Goal: Find specific page/section: Find specific page/section

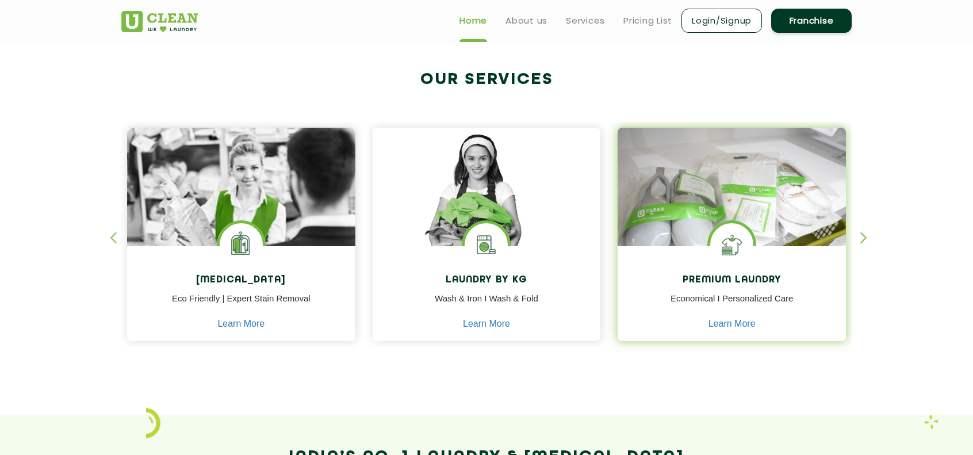
scroll to position [402, 0]
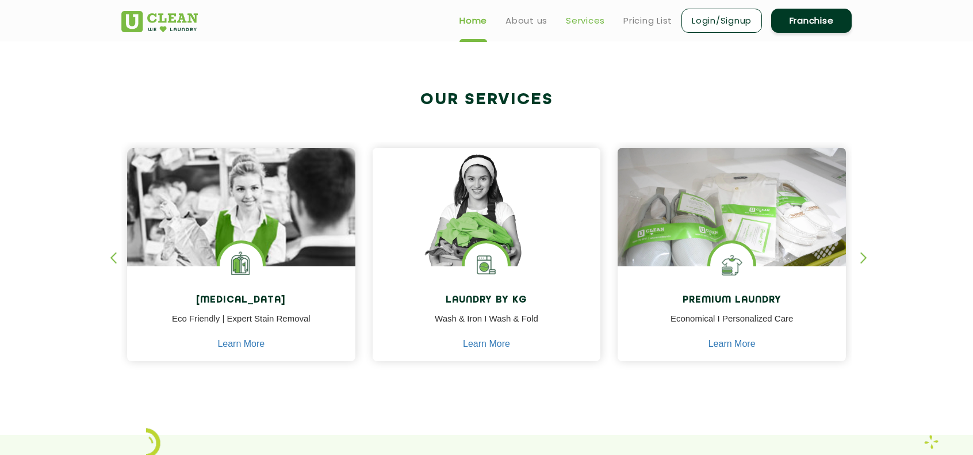
click at [585, 21] on link "Services" at bounding box center [585, 21] width 39 height 14
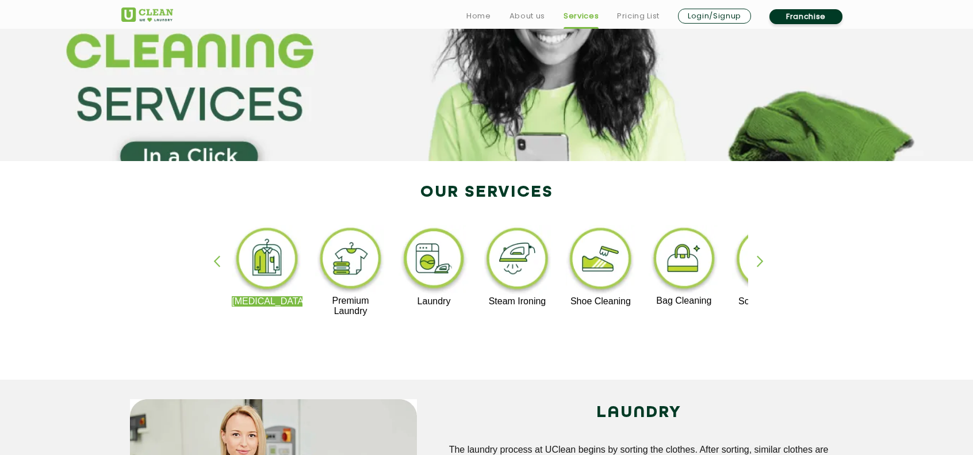
scroll to position [115, 0]
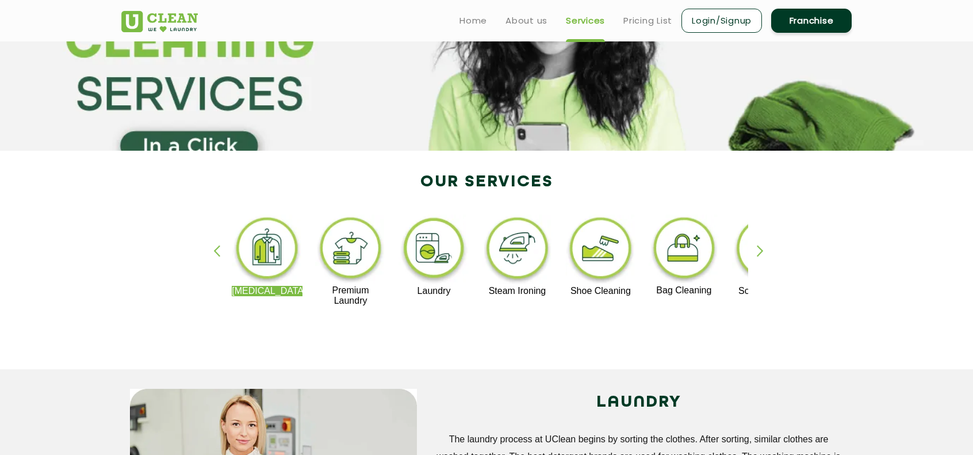
click at [760, 252] on div "button" at bounding box center [764, 261] width 17 height 32
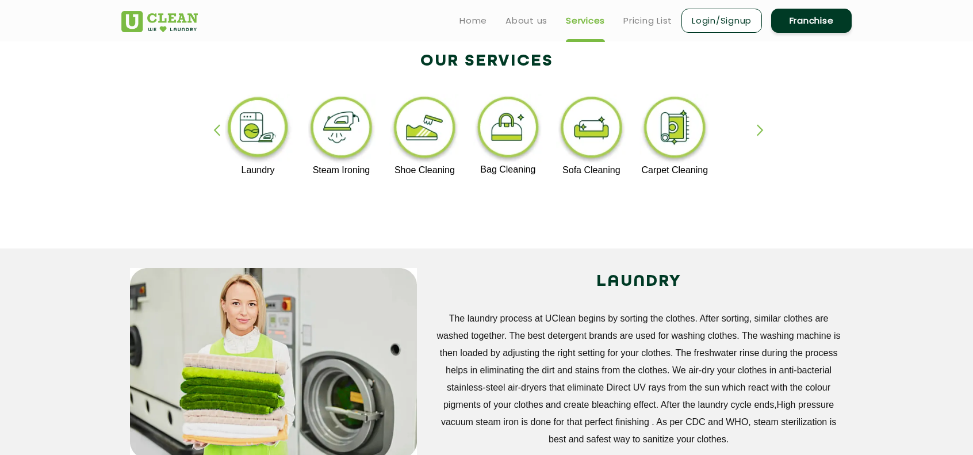
scroll to position [0, 0]
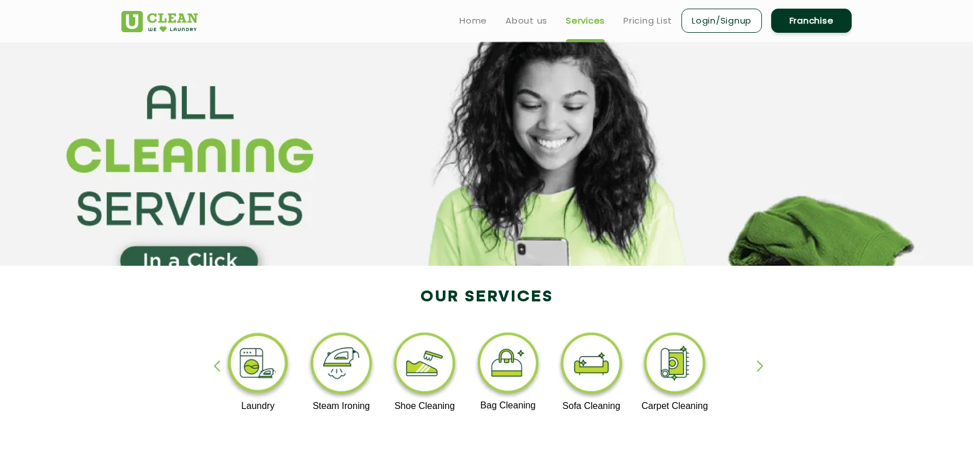
click at [145, 24] on img at bounding box center [159, 21] width 76 height 21
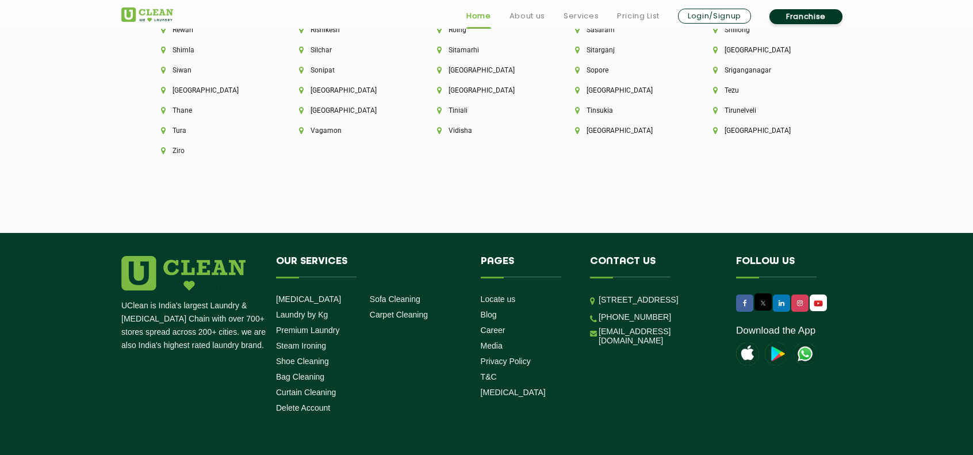
scroll to position [3256, 0]
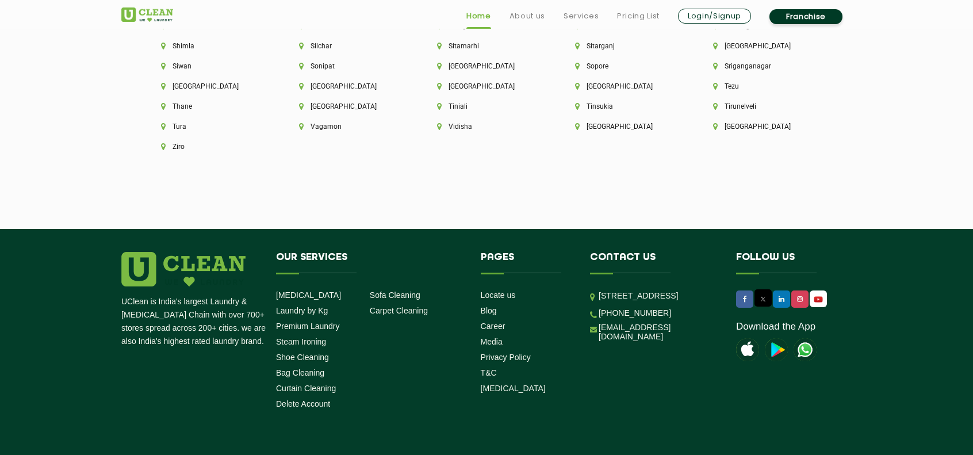
drag, startPoint x: 602, startPoint y: 302, endPoint x: 654, endPoint y: 332, distance: 59.5
click at [654, 302] on p "[STREET_ADDRESS]" at bounding box center [658, 295] width 120 height 13
click at [605, 302] on p "[STREET_ADDRESS]" at bounding box center [658, 295] width 120 height 13
drag, startPoint x: 600, startPoint y: 302, endPoint x: 691, endPoint y: 345, distance: 101.1
click at [691, 302] on p "[STREET_ADDRESS]" at bounding box center [658, 295] width 120 height 13
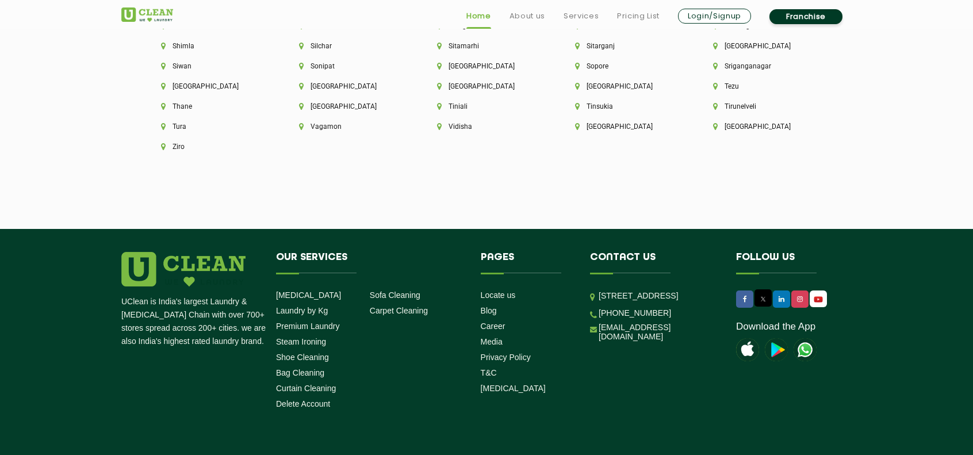
copy p "[STREET_ADDRESS]"
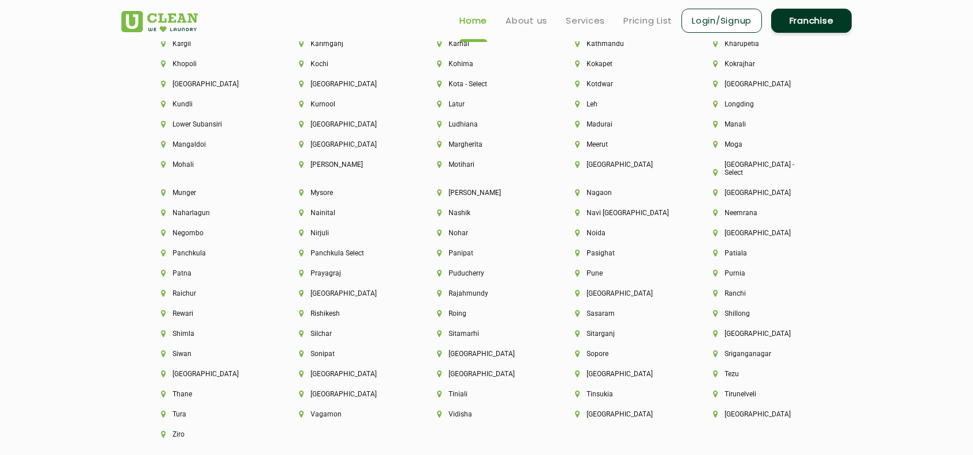
scroll to position [2739, 0]
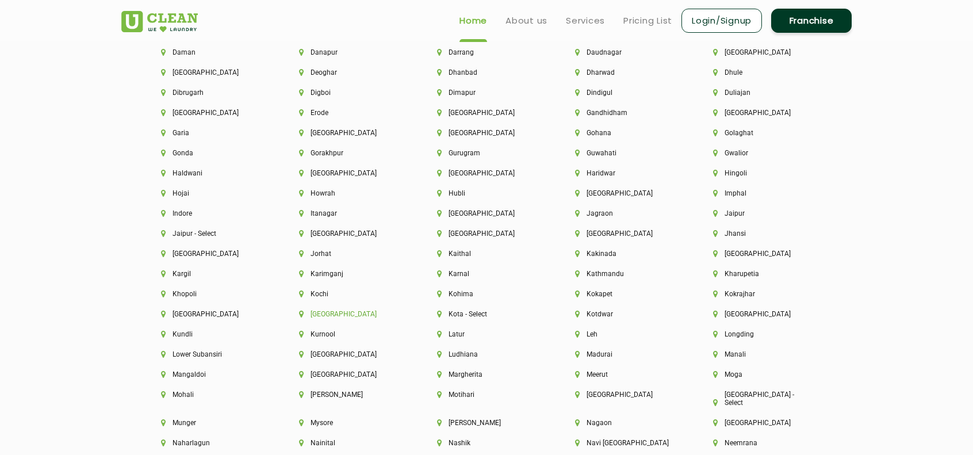
click at [323, 318] on li "[GEOGRAPHIC_DATA]" at bounding box center [348, 314] width 99 height 8
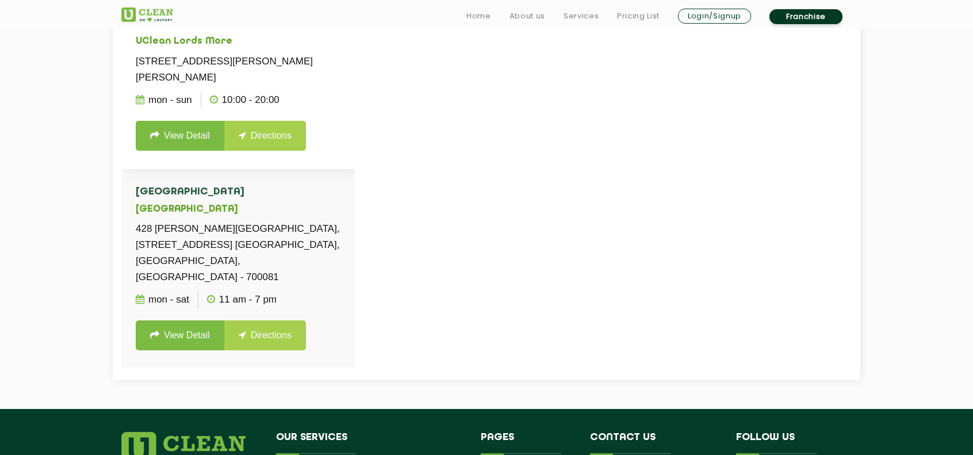
scroll to position [460, 0]
